Goal: Browse casually

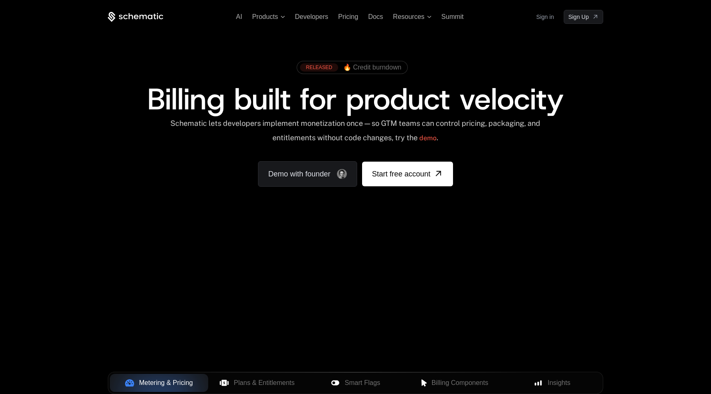
scroll to position [276, 0]
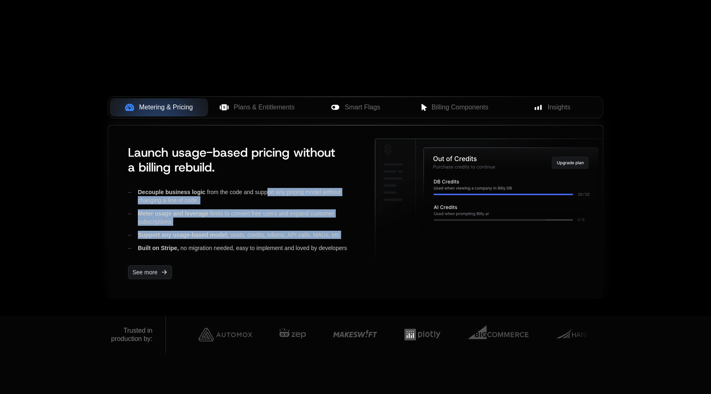
drag, startPoint x: 271, startPoint y: 201, endPoint x: 288, endPoint y: 243, distance: 45.9
click at [288, 243] on div "Decouple business logic from the code and support any pricing model without cha…" at bounding box center [245, 220] width 234 height 64
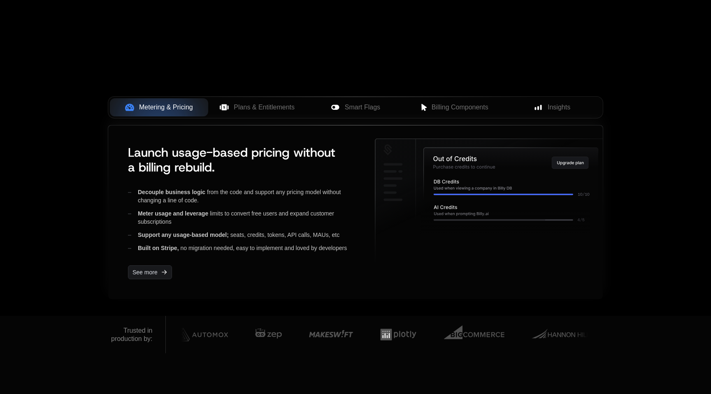
scroll to position [549, 0]
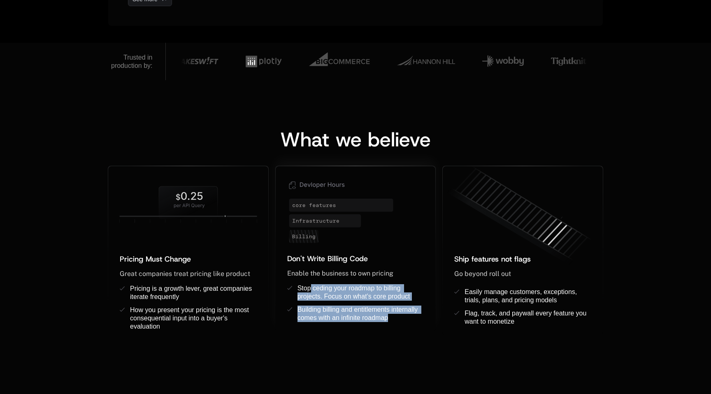
drag, startPoint x: 311, startPoint y: 288, endPoint x: 326, endPoint y: 330, distance: 44.9
click at [326, 330] on ul "Stop ceding your roadmap to billing projects. Focus on what’s core product Buil…" at bounding box center [355, 308] width 137 height 48
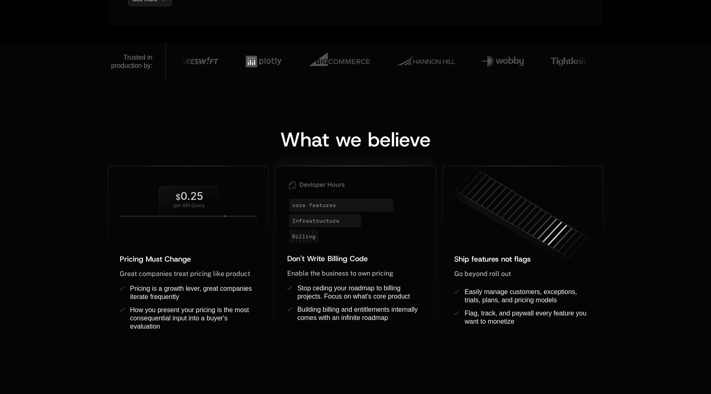
click at [323, 329] on ul "Stop ceding your roadmap to billing projects. Focus on what’s core product Buil…" at bounding box center [355, 308] width 137 height 48
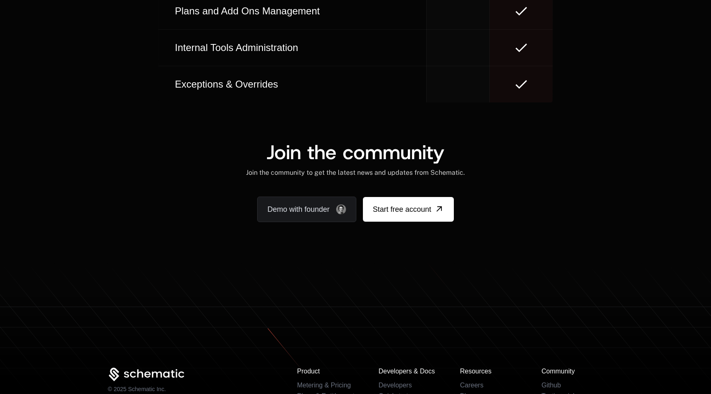
scroll to position [5086, 0]
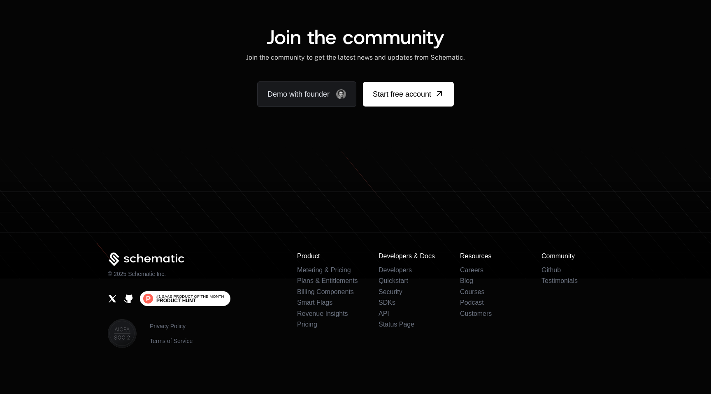
click at [175, 298] on span "Product Hunt" at bounding box center [175, 300] width 39 height 5
click at [129, 300] on icon "Github" at bounding box center [128, 298] width 8 height 8
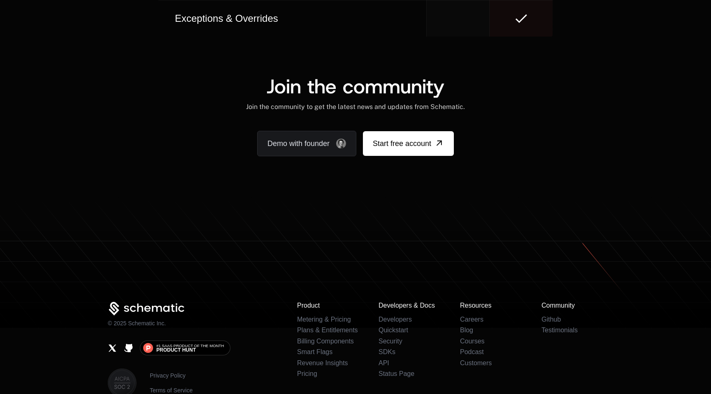
scroll to position [5096, 0]
